Goal: Information Seeking & Learning: Learn about a topic

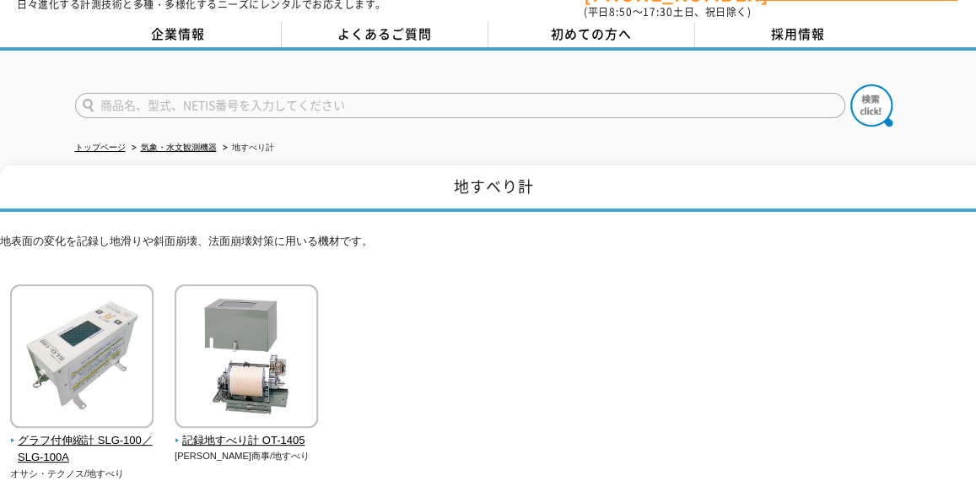
scroll to position [54, 0]
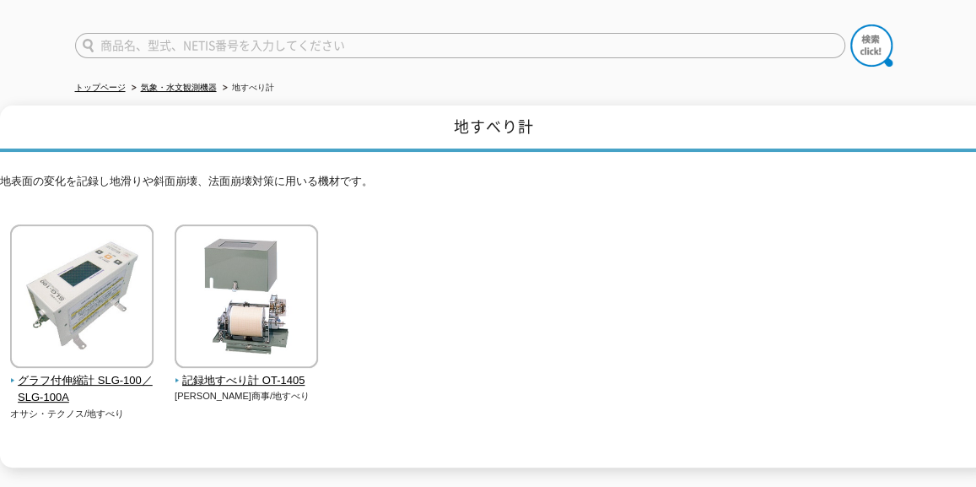
scroll to position [141, 0]
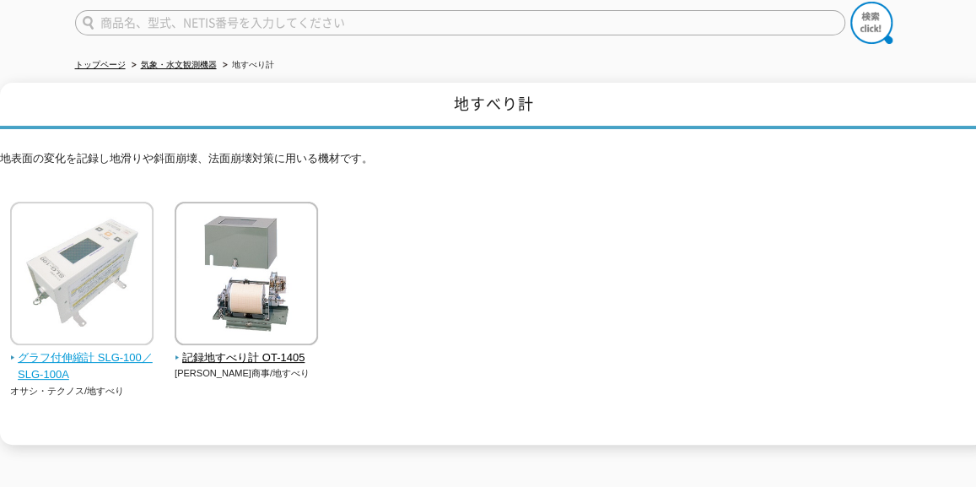
click at [64, 349] on span "グラフ付伸縮計 SLG-100／SLG-100A" at bounding box center [82, 366] width 144 height 35
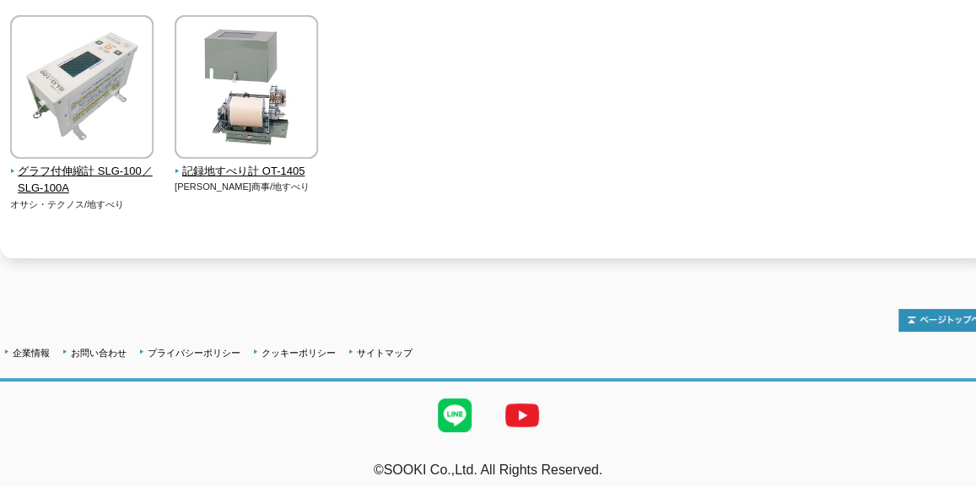
scroll to position [0, 0]
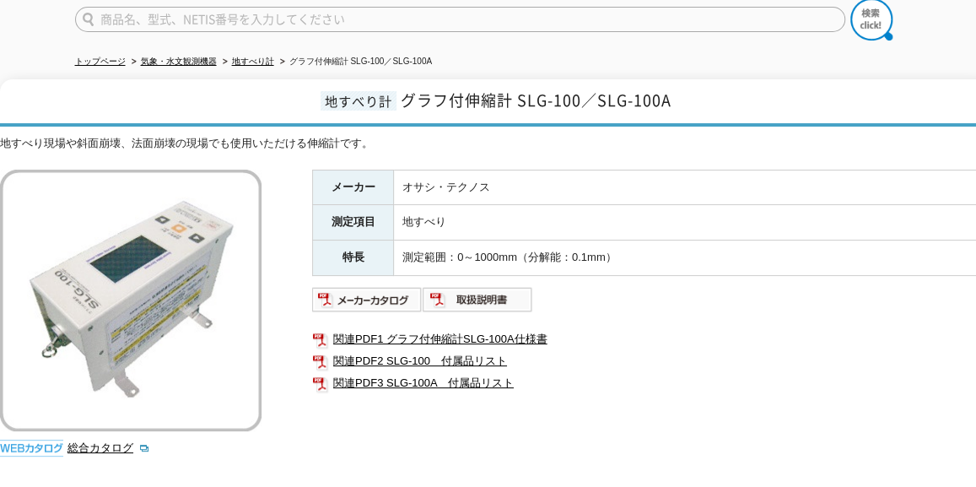
scroll to position [164, 0]
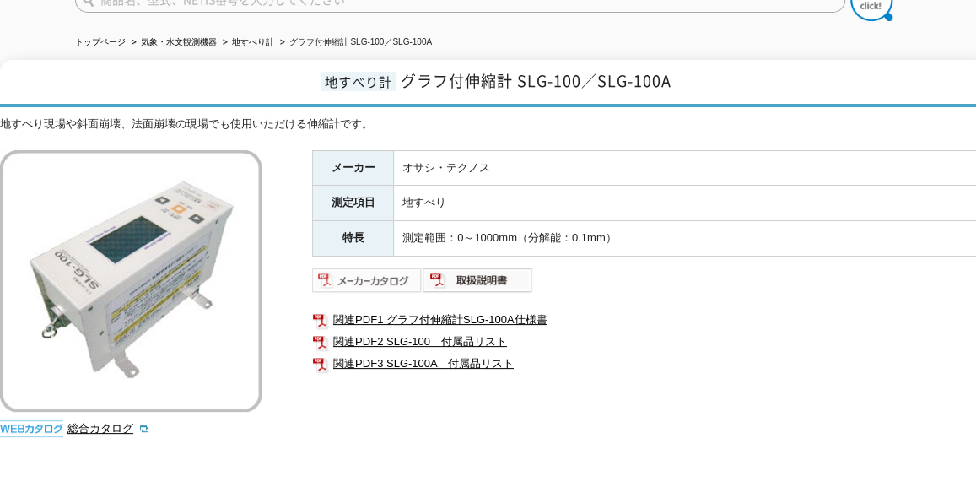
click at [350, 267] on img at bounding box center [367, 279] width 110 height 27
